Goal: Information Seeking & Learning: Learn about a topic

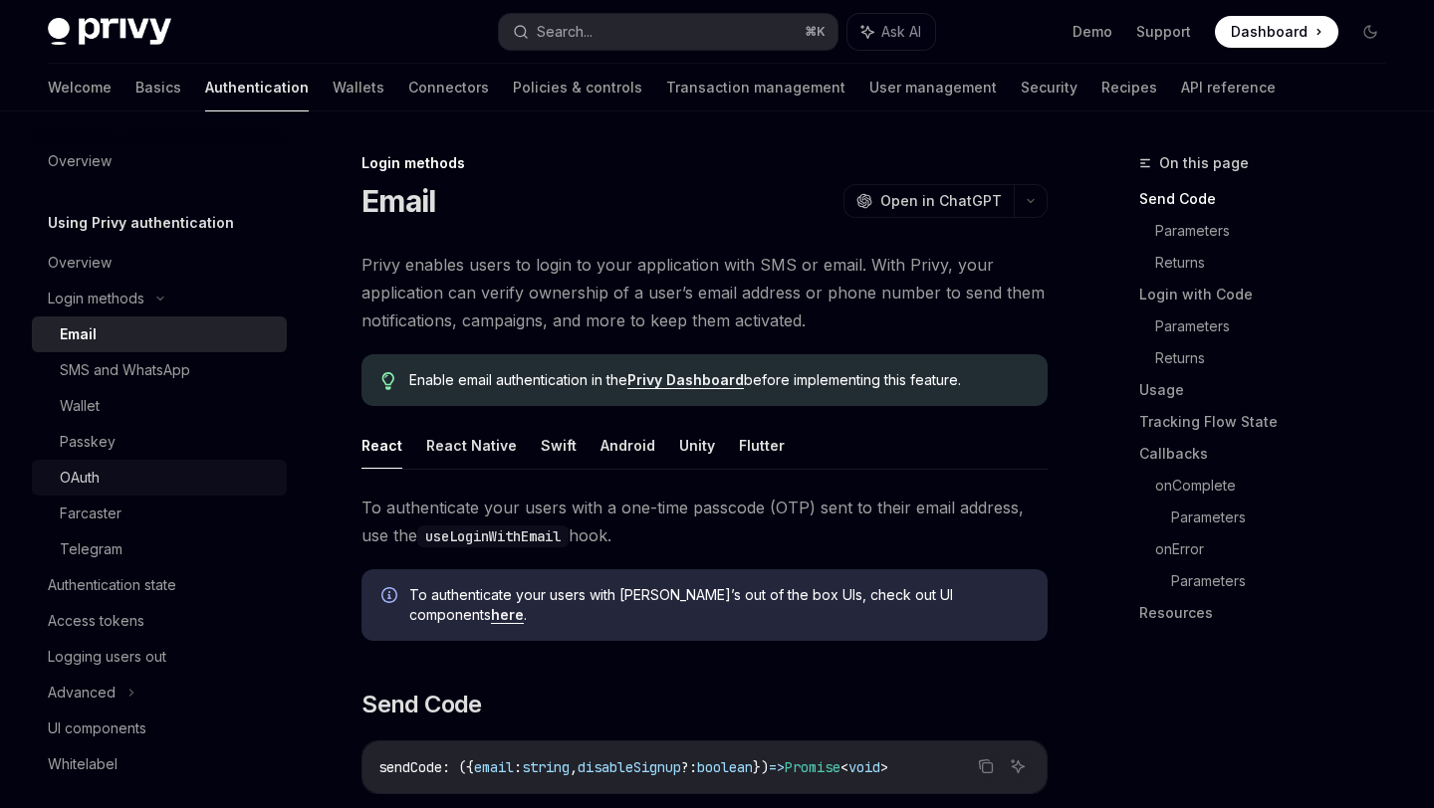
click at [82, 486] on div "OAuth" at bounding box center [80, 478] width 40 height 24
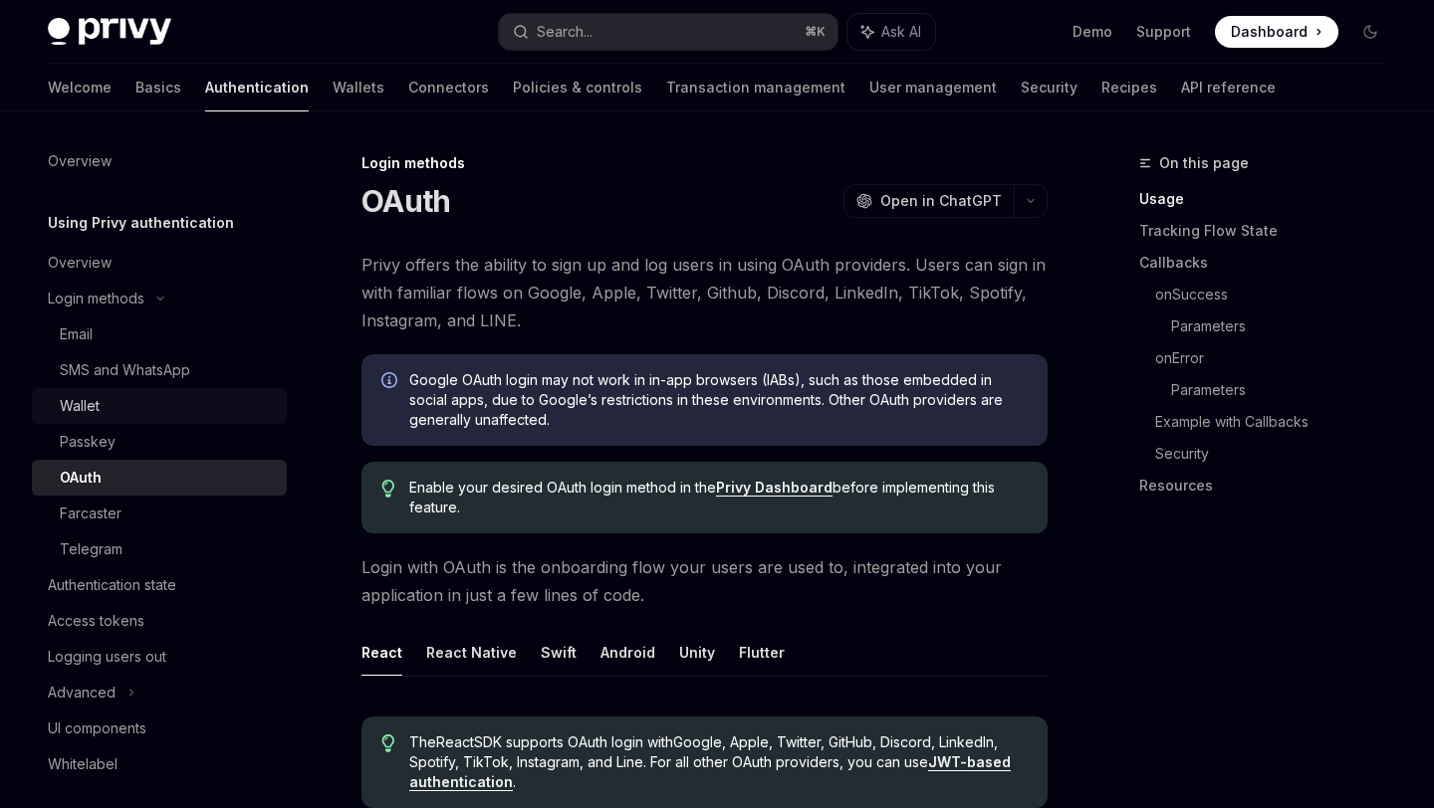
click at [73, 408] on div "Wallet" at bounding box center [80, 406] width 40 height 24
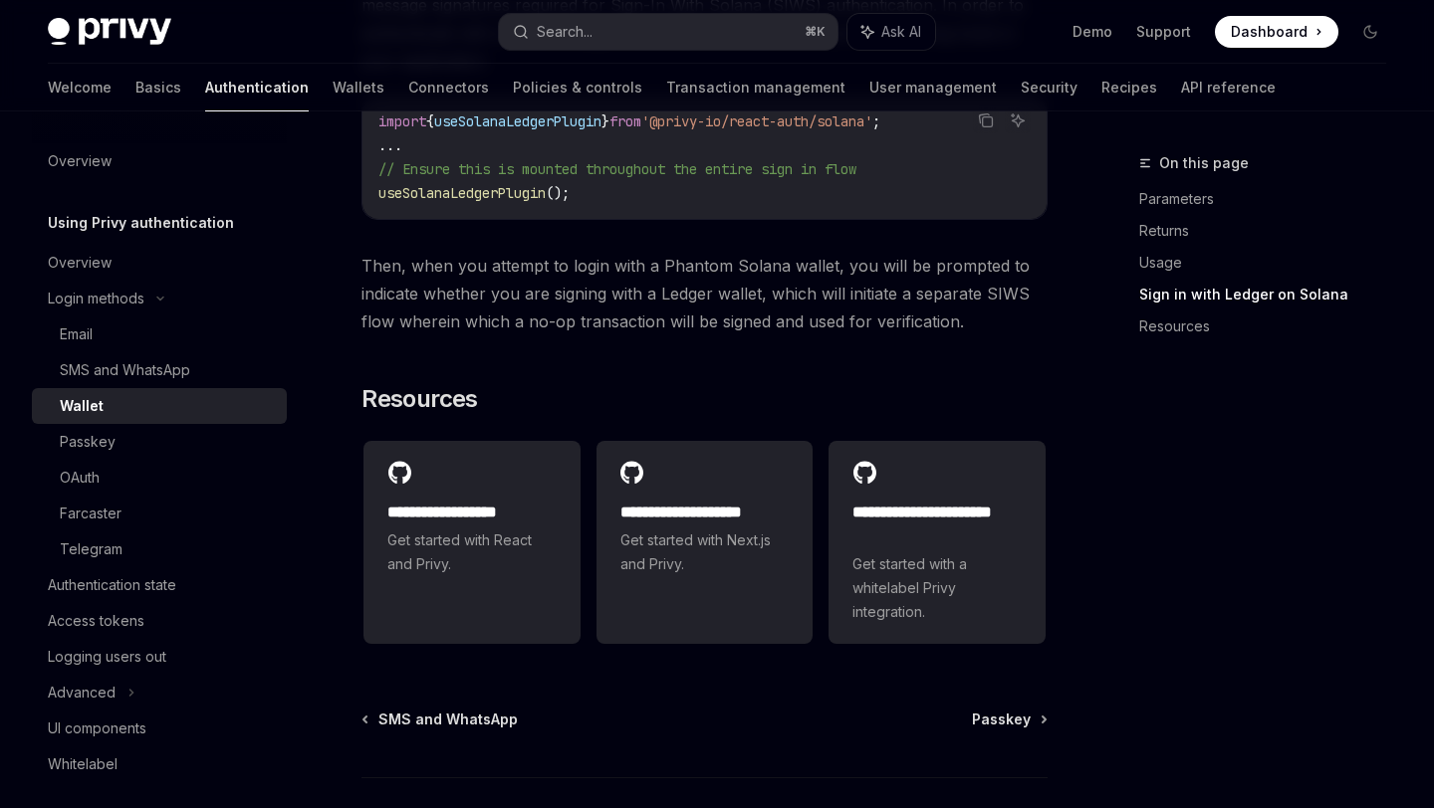
scroll to position [2179, 0]
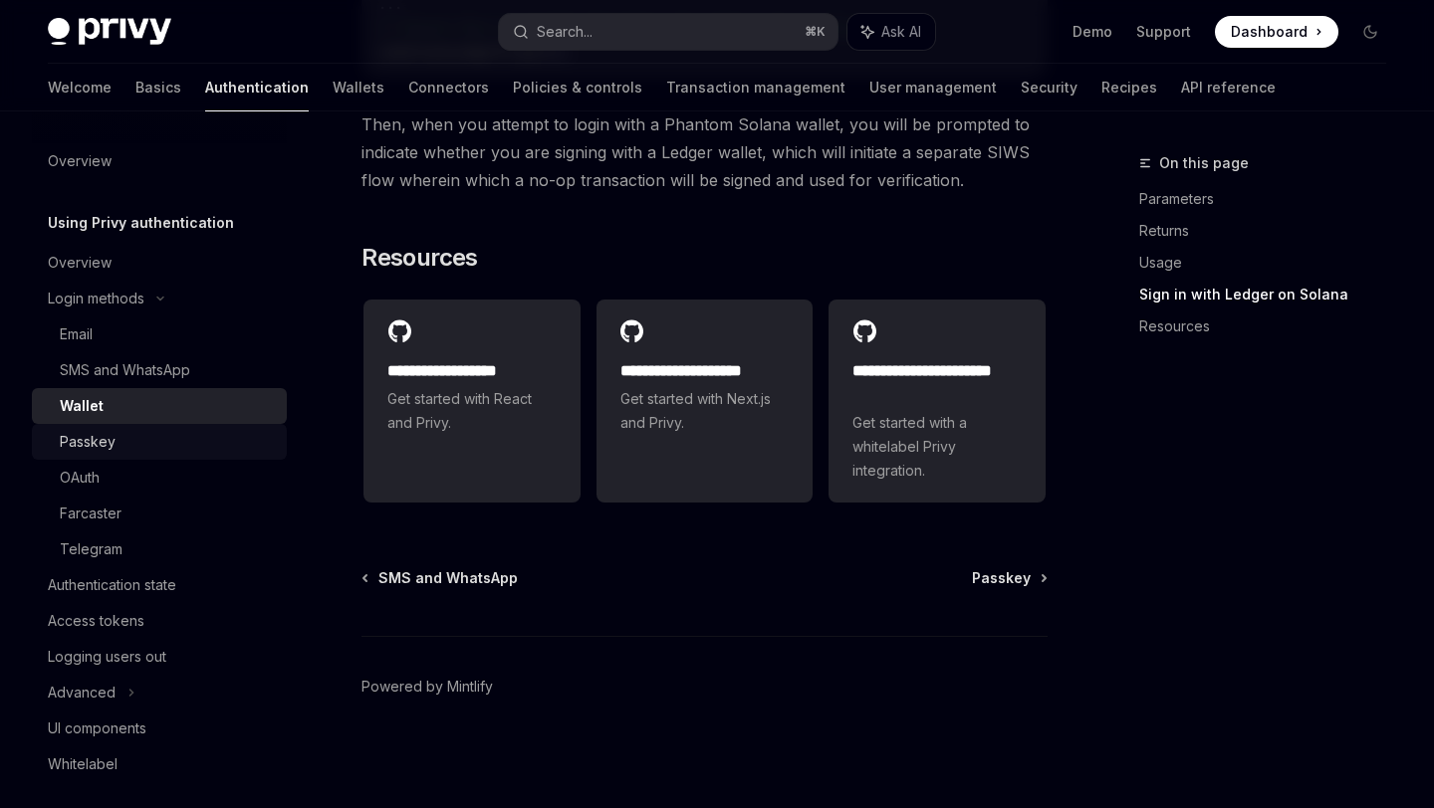
click at [93, 451] on div "Passkey" at bounding box center [88, 442] width 56 height 24
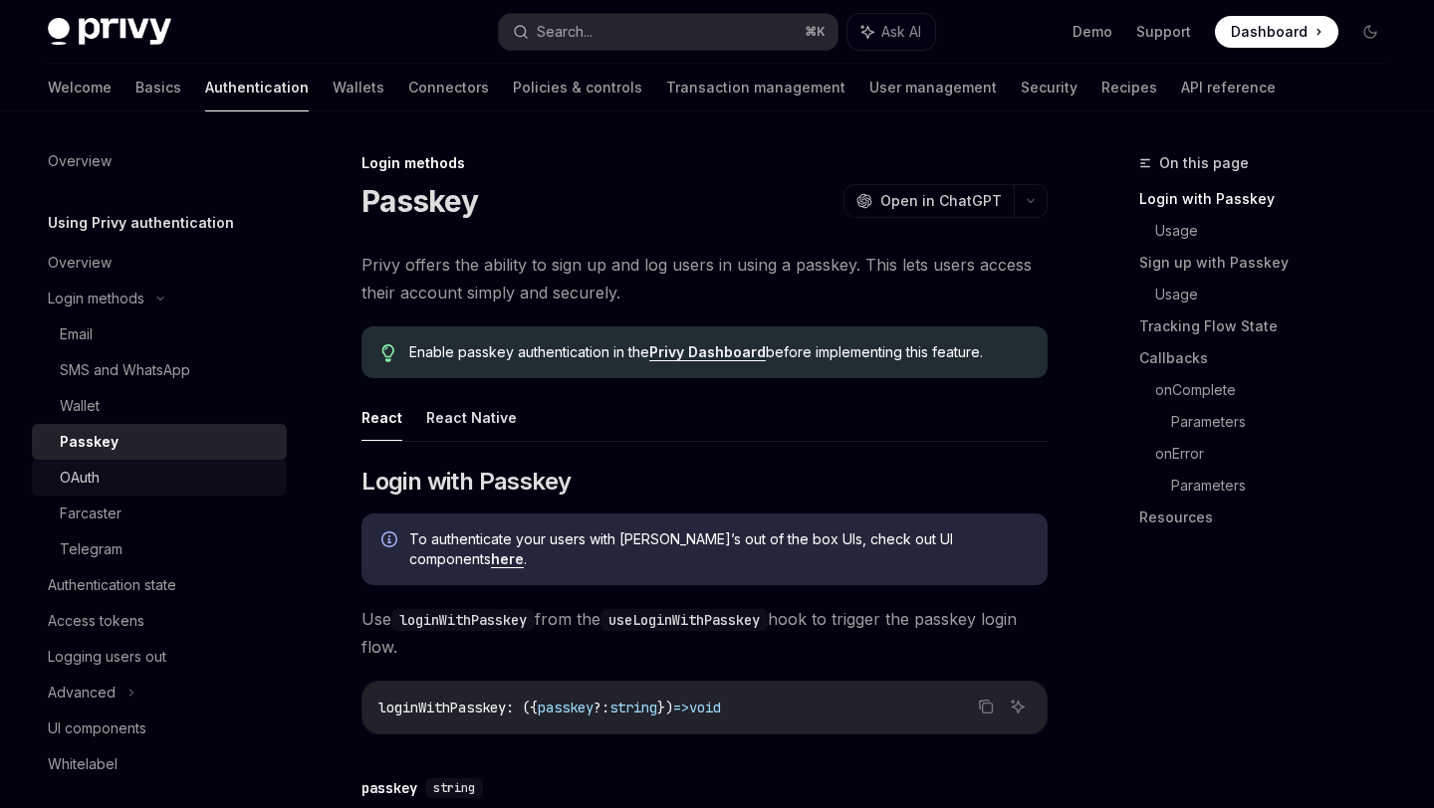
click at [85, 482] on div "OAuth" at bounding box center [80, 478] width 40 height 24
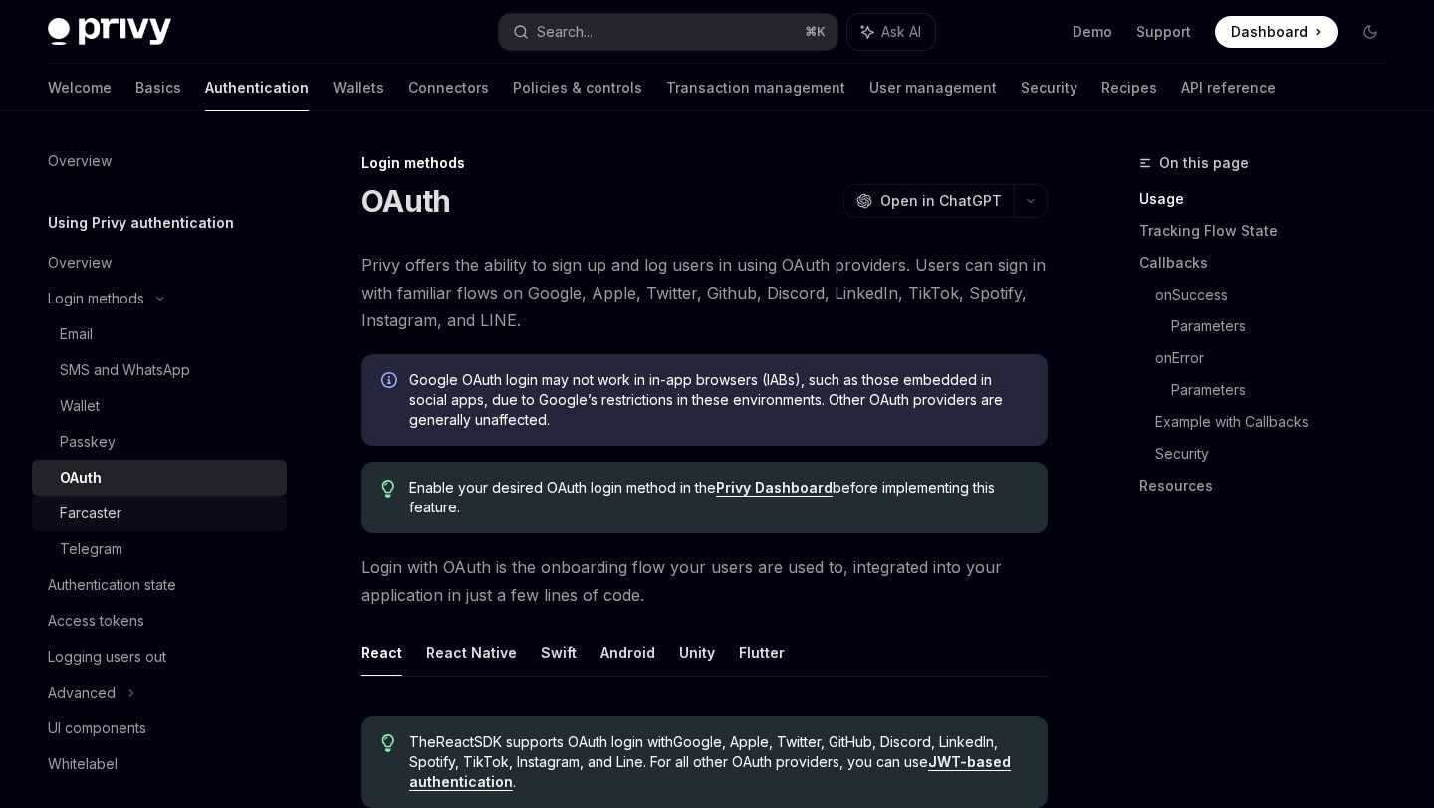
click at [85, 525] on div "Farcaster" at bounding box center [91, 514] width 62 height 24
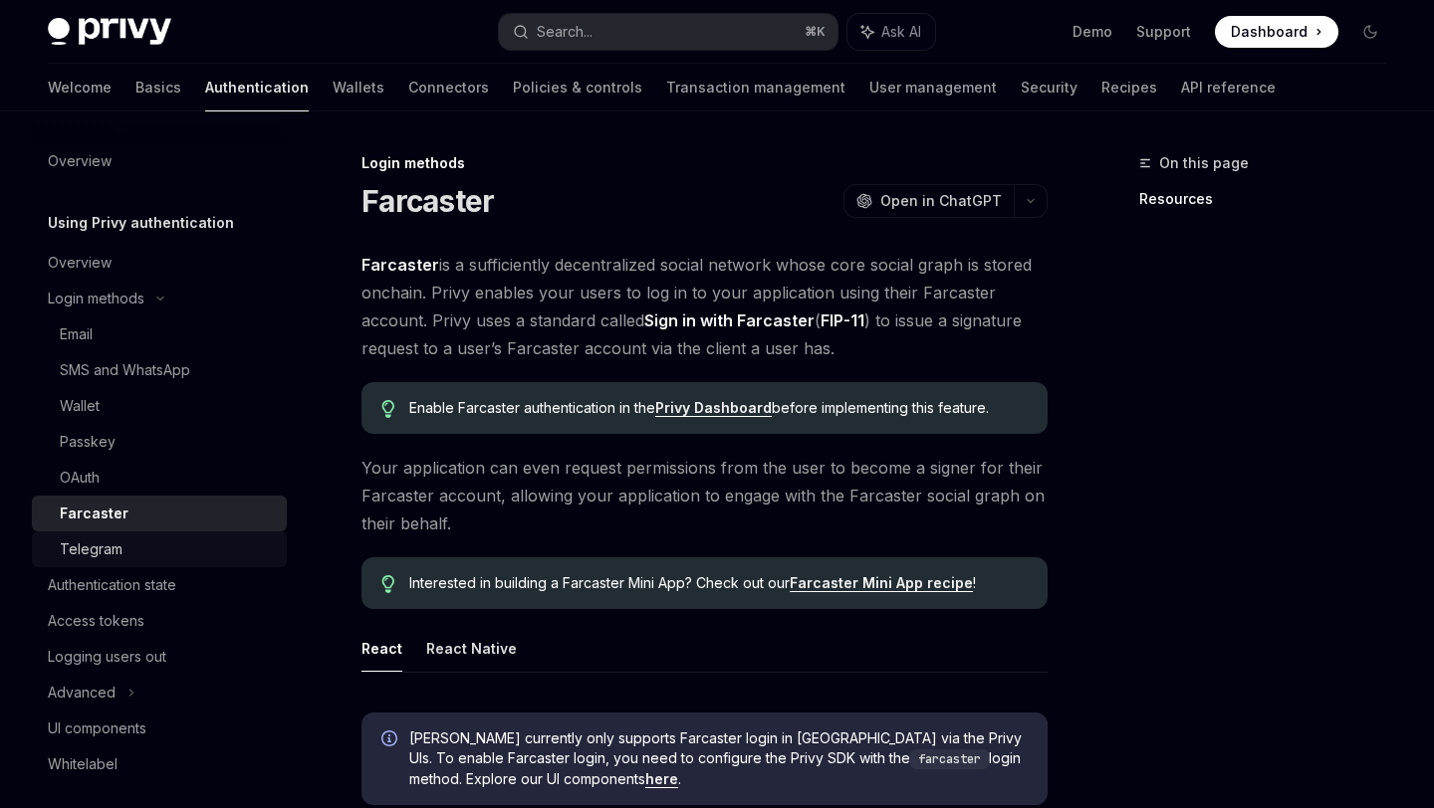
click at [89, 547] on div "Telegram" at bounding box center [91, 550] width 63 height 24
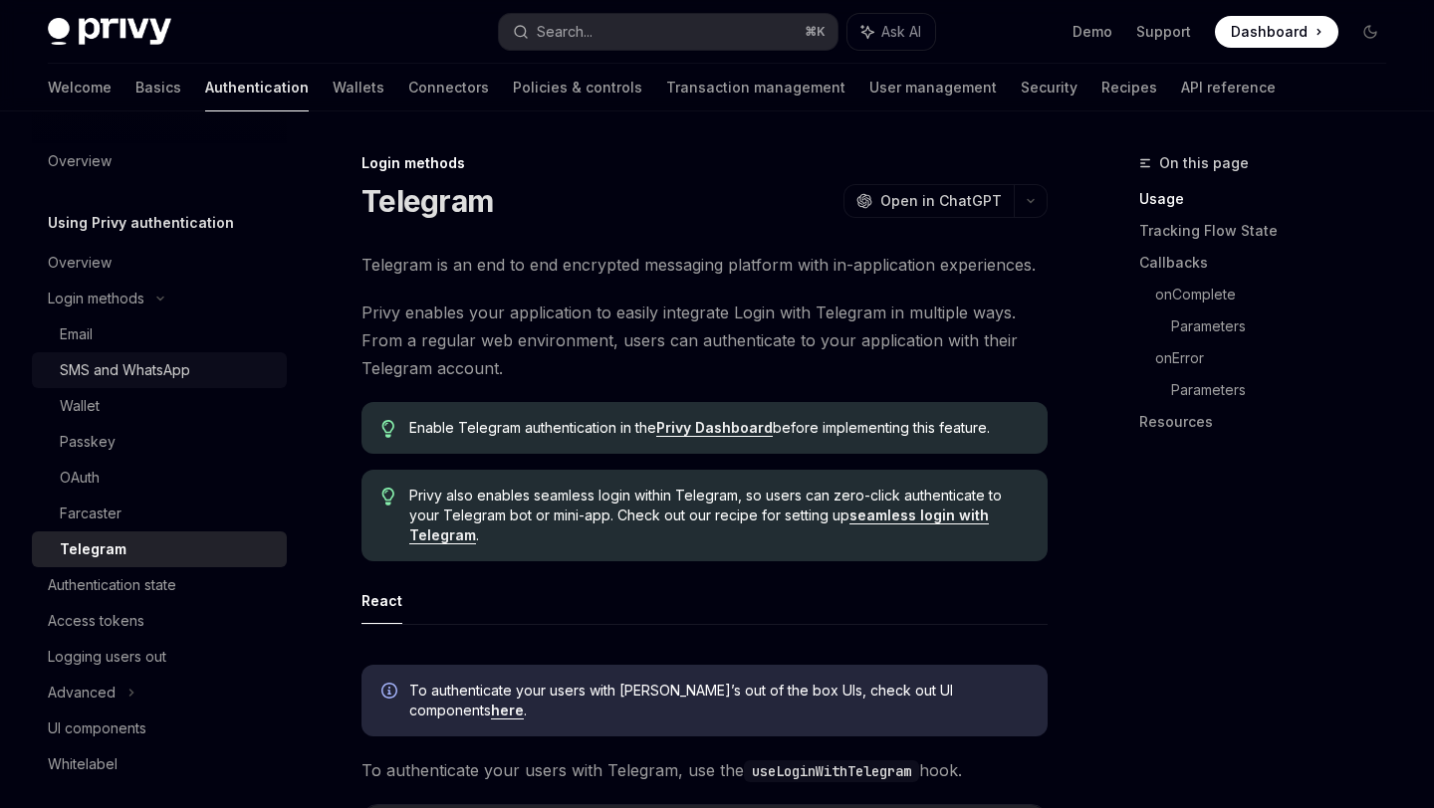
click at [85, 366] on div "SMS and WhatsApp" at bounding box center [125, 370] width 130 height 24
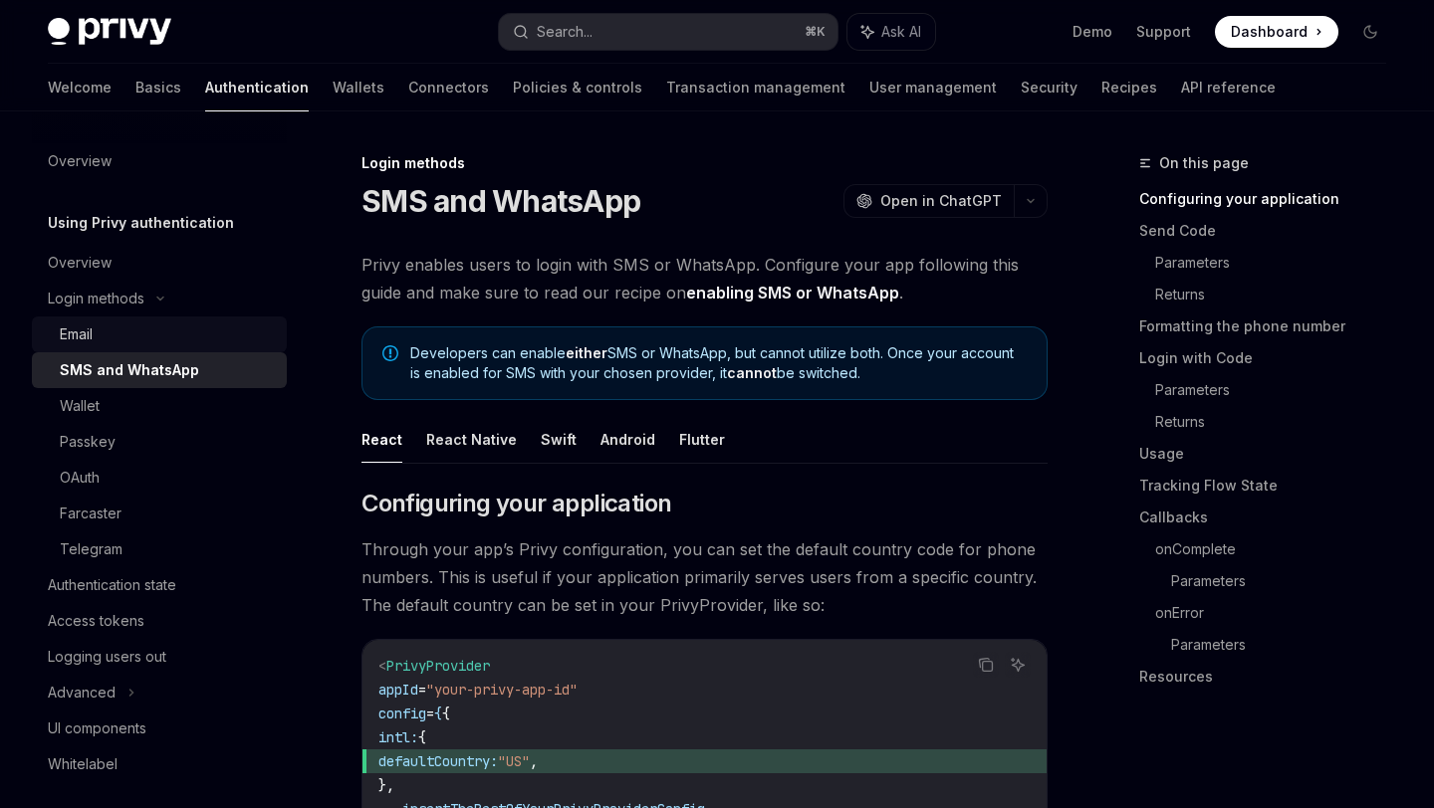
click at [84, 325] on div "Email" at bounding box center [76, 335] width 33 height 24
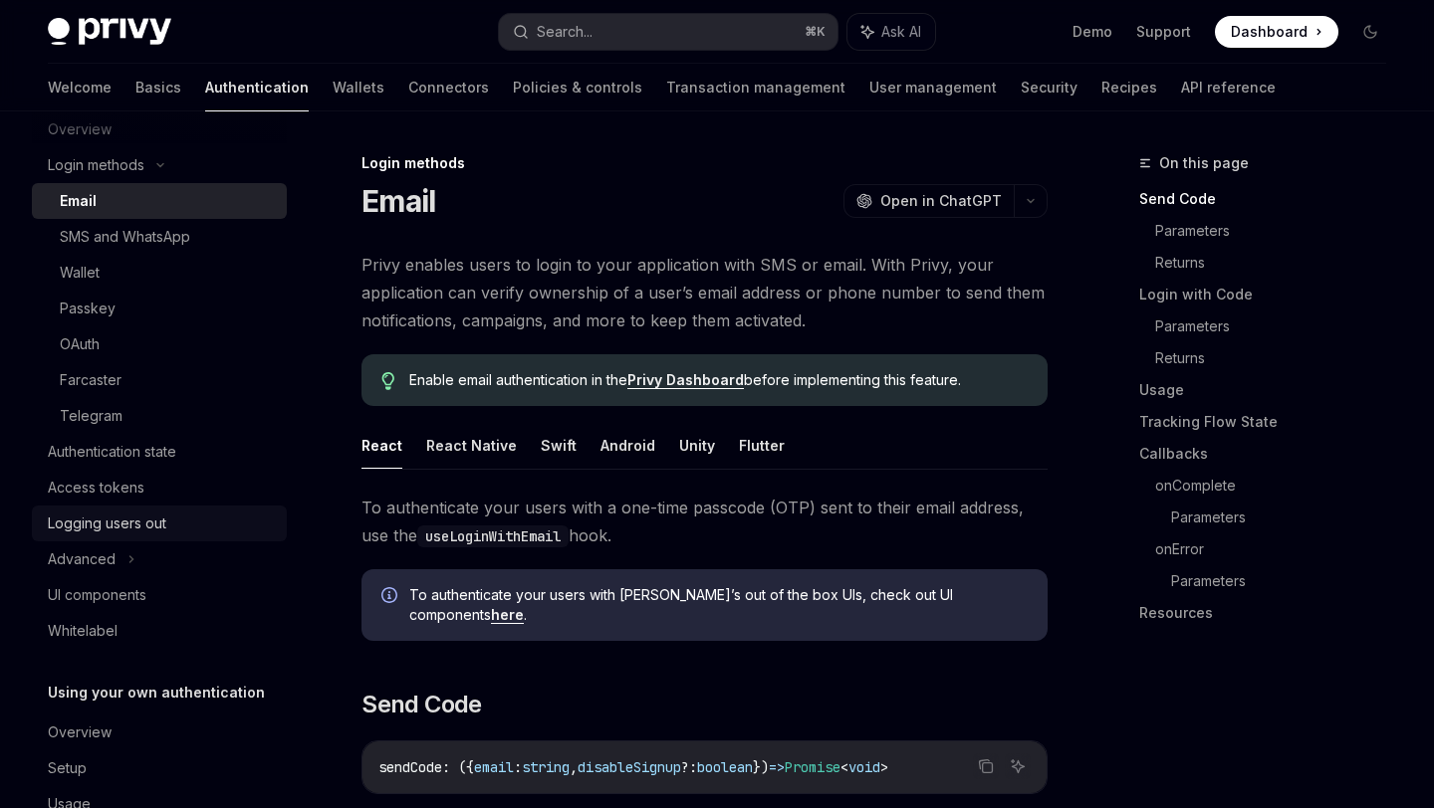
scroll to position [187, 0]
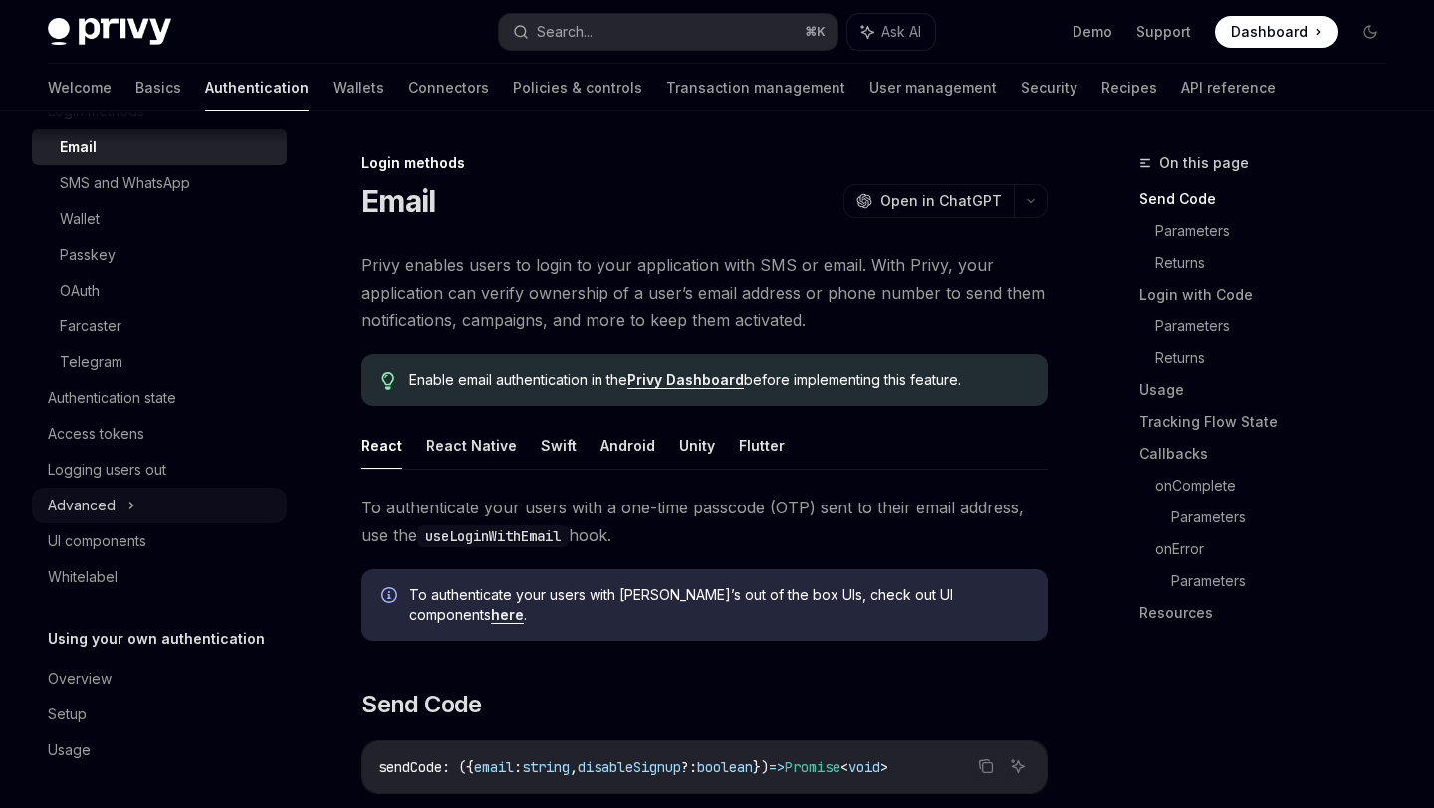
click at [85, 513] on div "Advanced" at bounding box center [82, 506] width 68 height 24
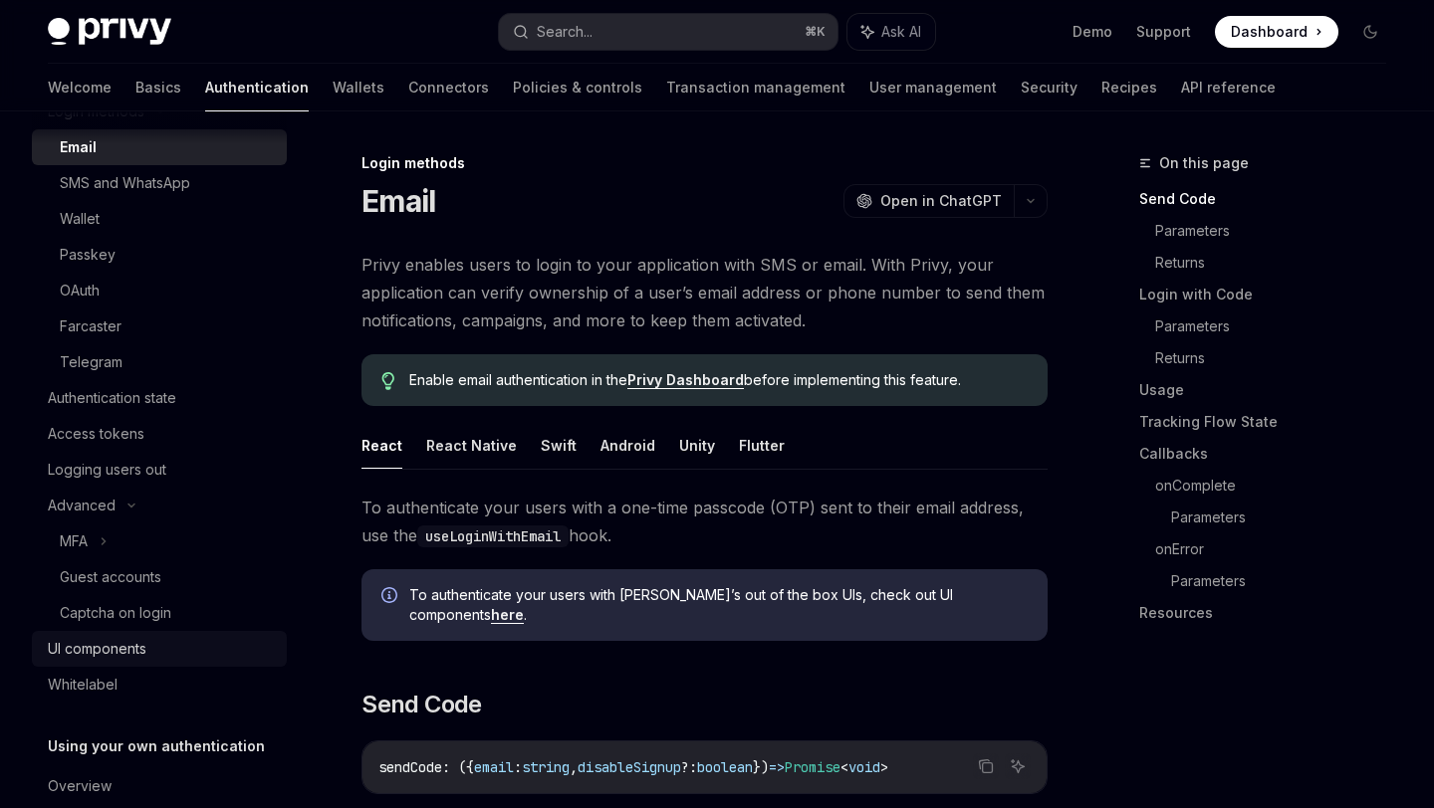
click at [113, 648] on div "UI components" at bounding box center [97, 649] width 99 height 24
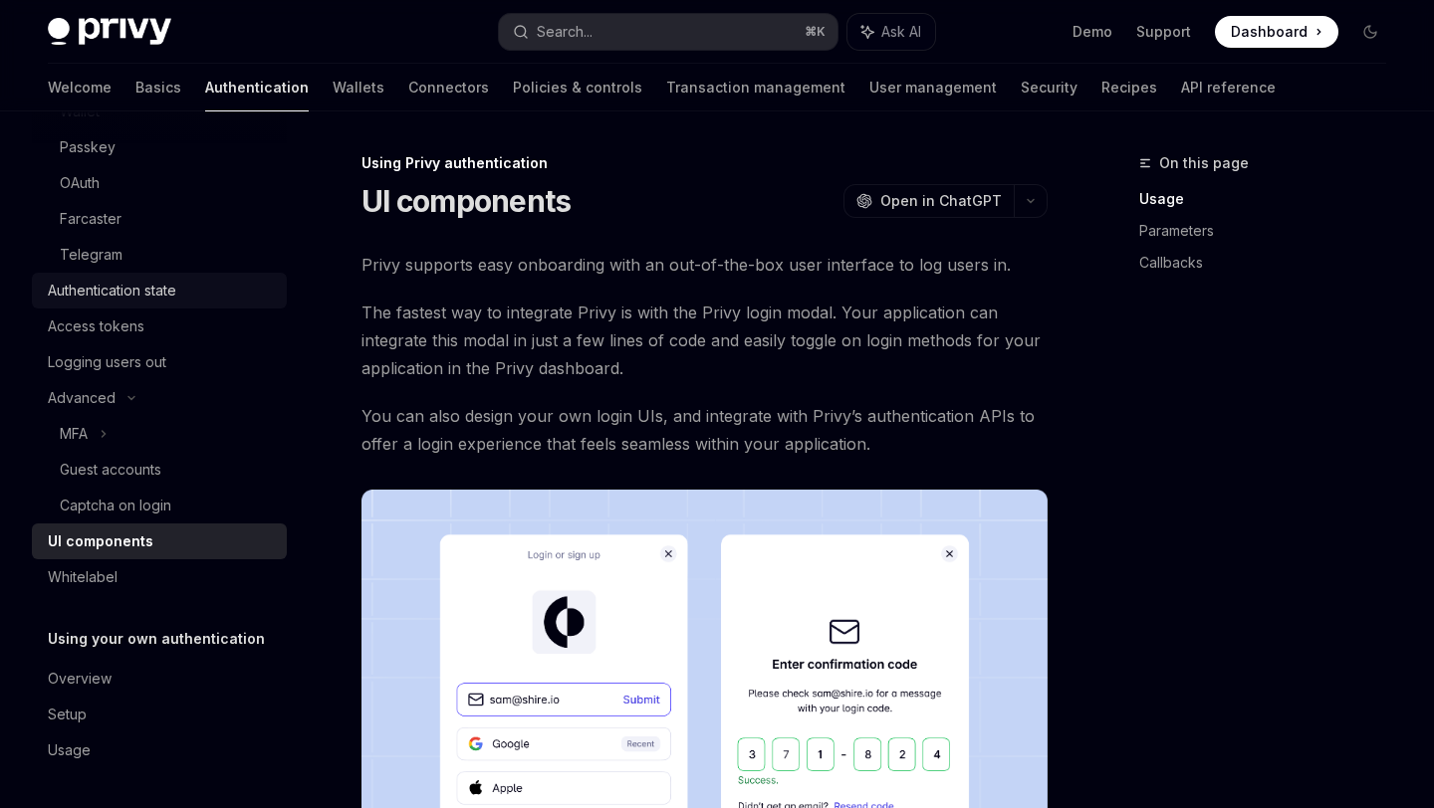
scroll to position [88, 0]
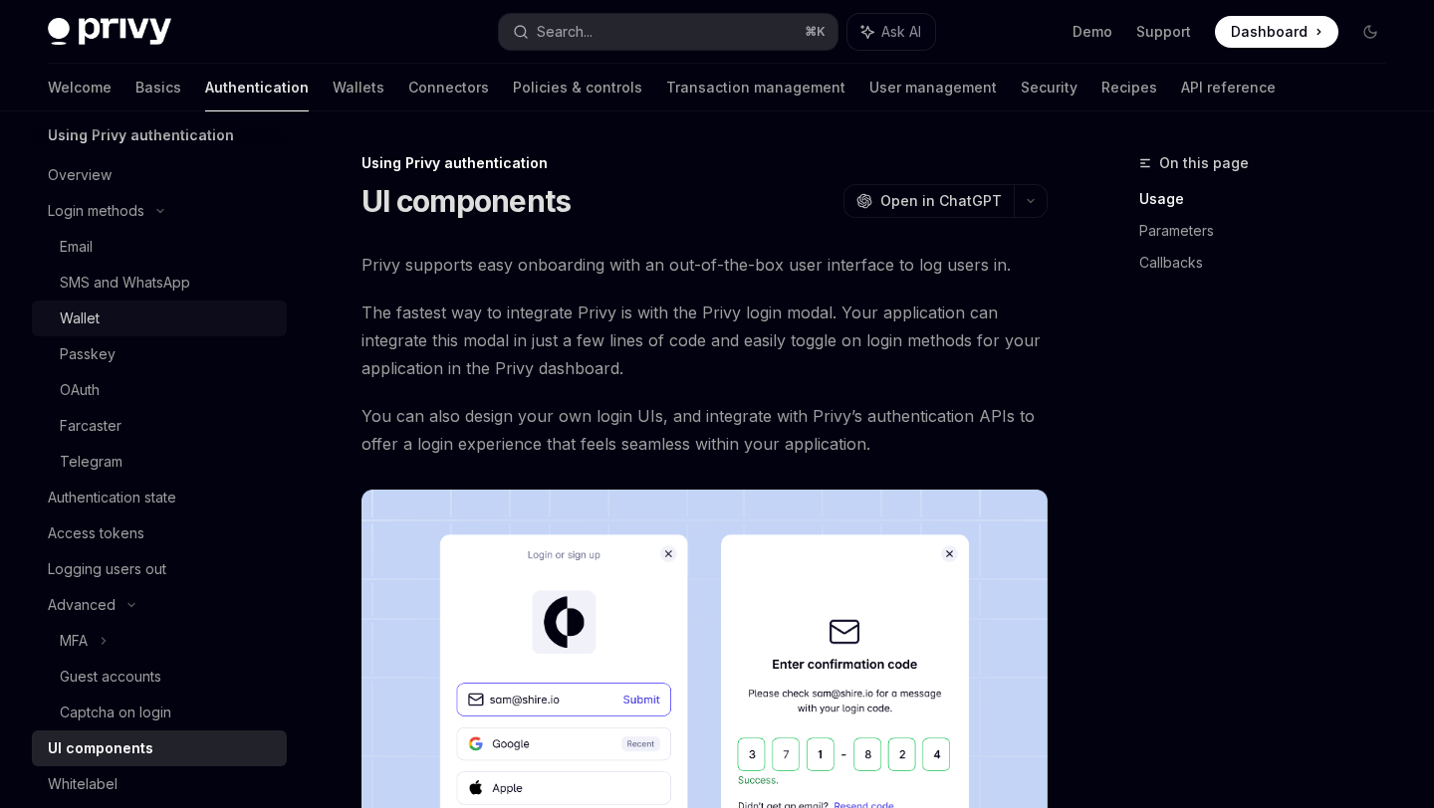
click at [88, 315] on div "Wallet" at bounding box center [80, 319] width 40 height 24
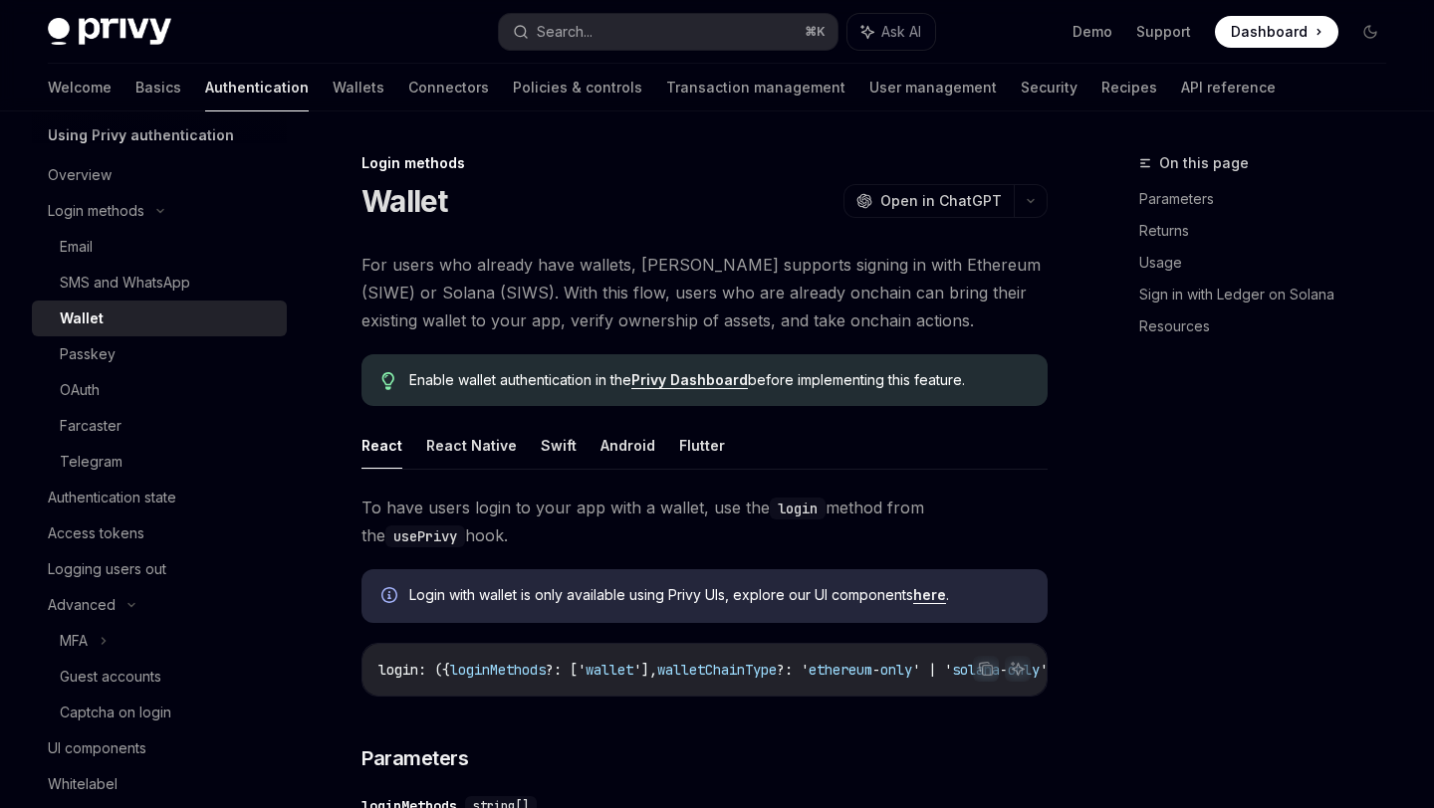
type textarea "*"
click at [1104, 33] on link "Demo" at bounding box center [1092, 32] width 40 height 20
